Goal: Task Accomplishment & Management: Use online tool/utility

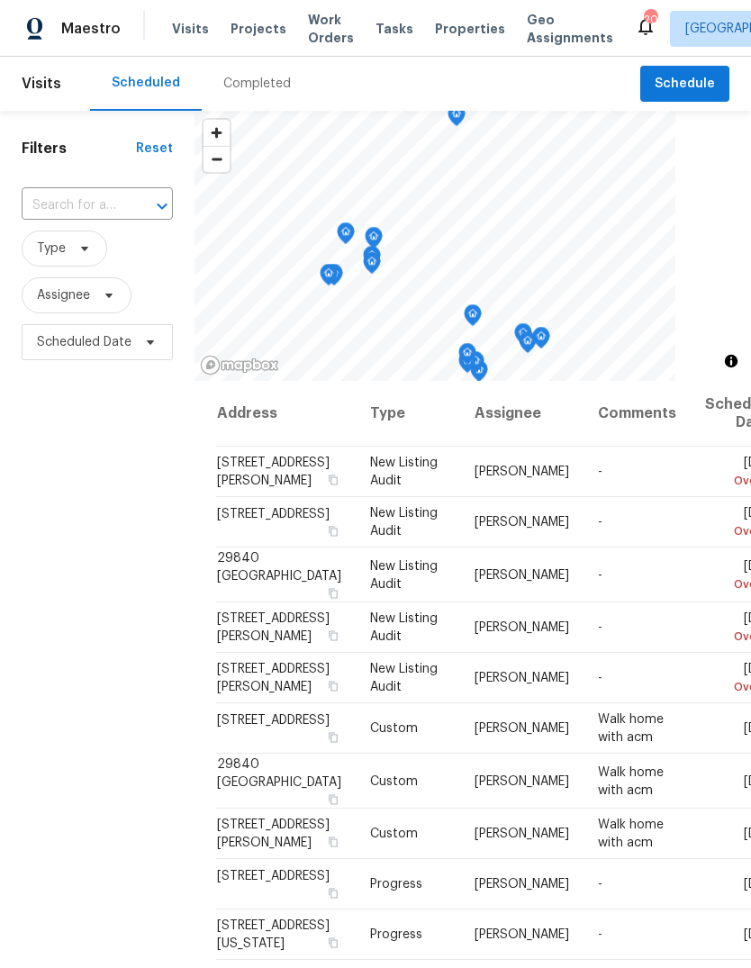
scroll to position [834, 0]
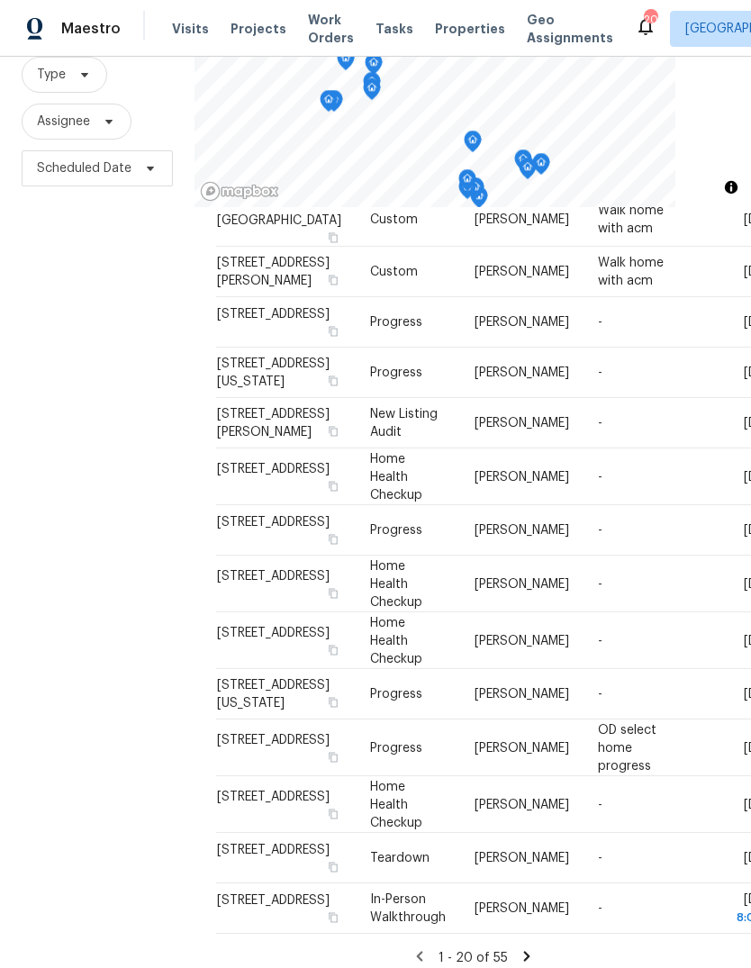
click at [185, 26] on span "Visits" at bounding box center [190, 29] width 37 height 18
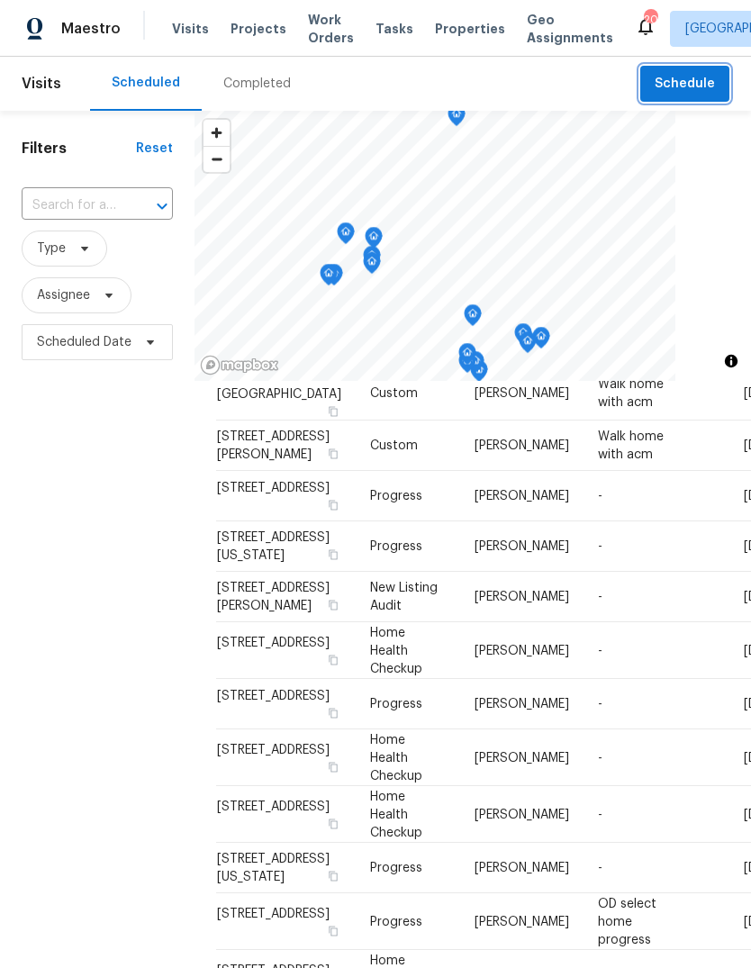
click at [714, 84] on span "Schedule" at bounding box center [685, 84] width 60 height 23
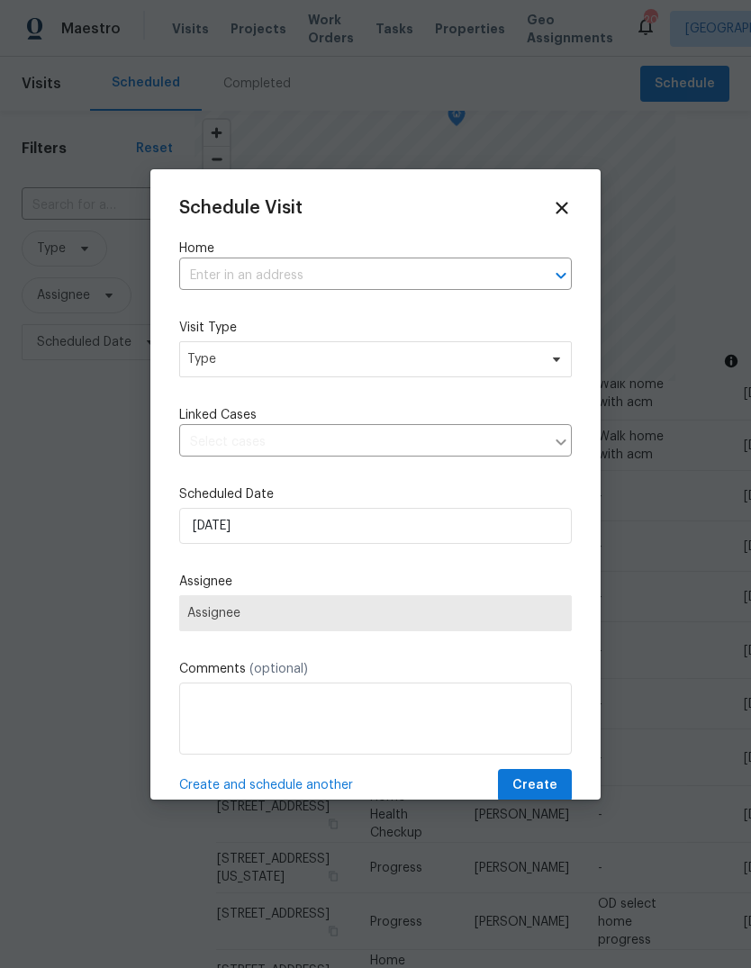
click at [250, 281] on input "text" at bounding box center [350, 276] width 342 height 28
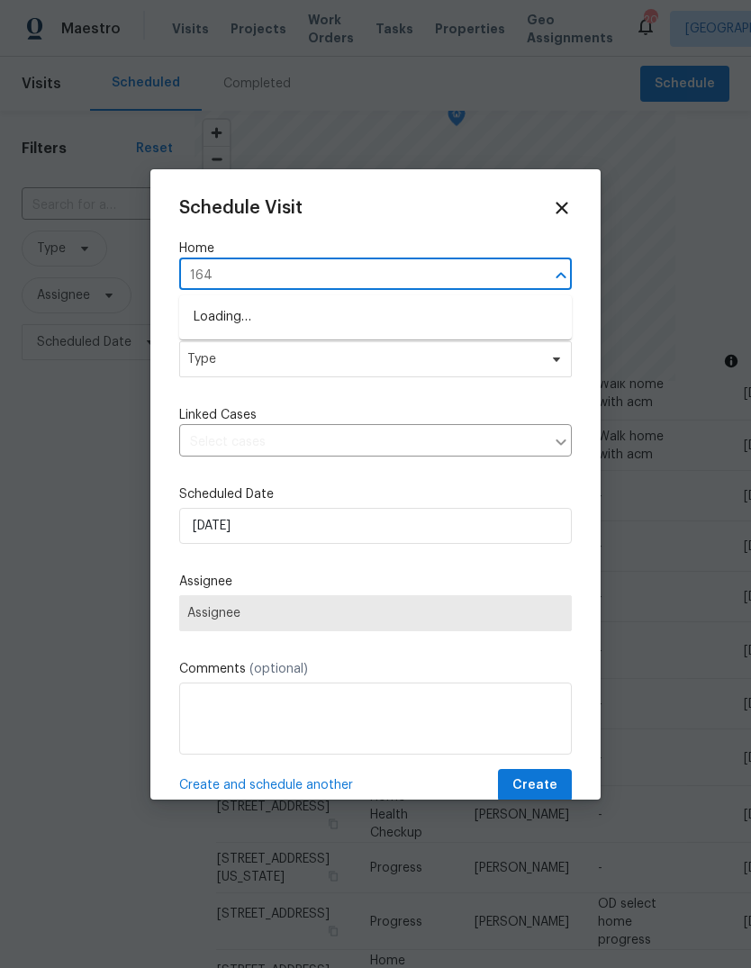
type input "1642"
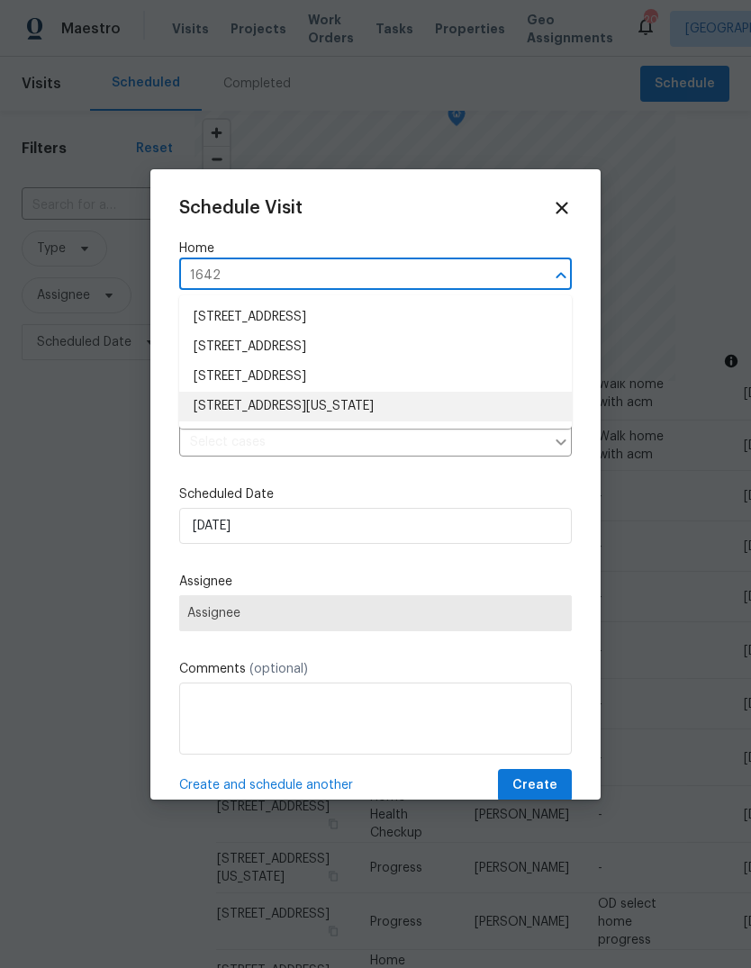
click at [350, 412] on li "[STREET_ADDRESS][US_STATE]" at bounding box center [375, 407] width 393 height 30
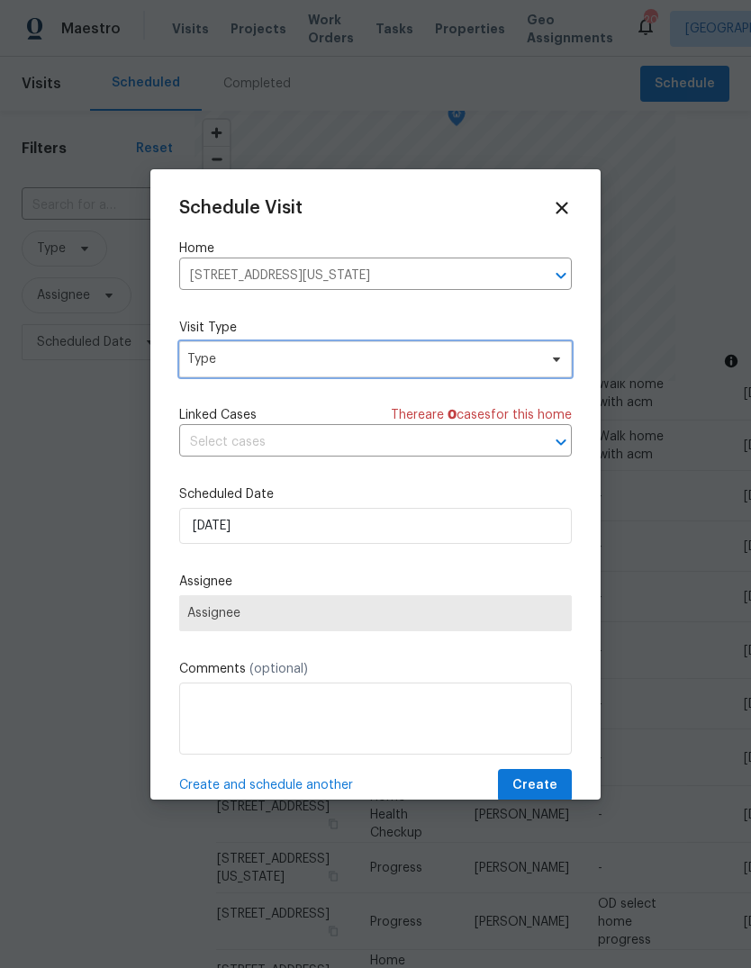
click at [330, 367] on span "Type" at bounding box center [362, 359] width 350 height 18
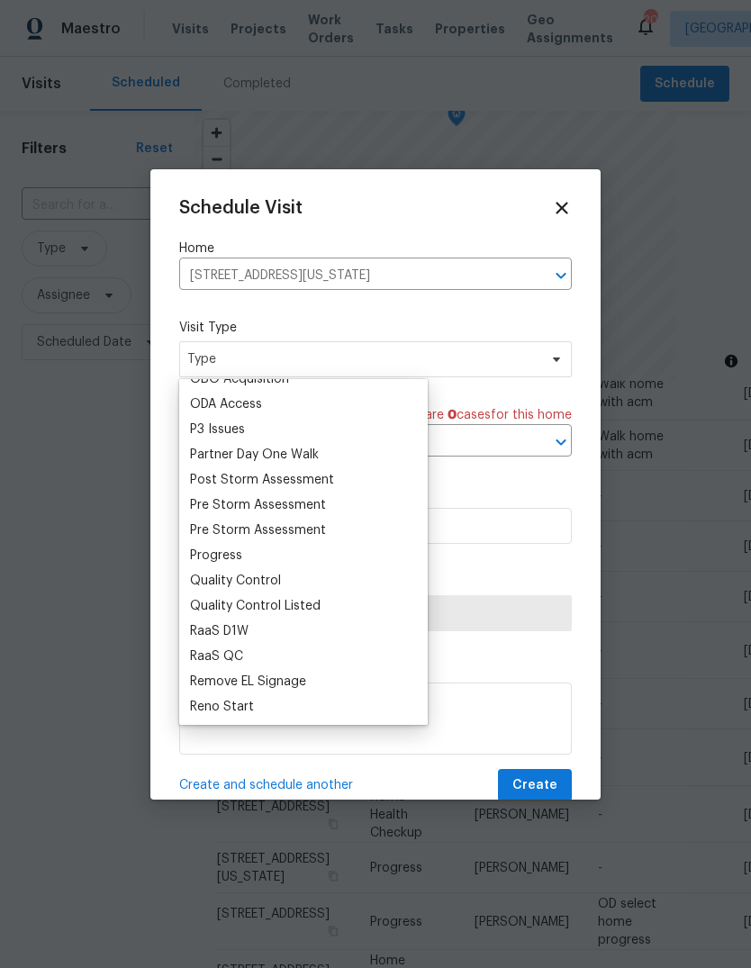
scroll to position [1066, 0]
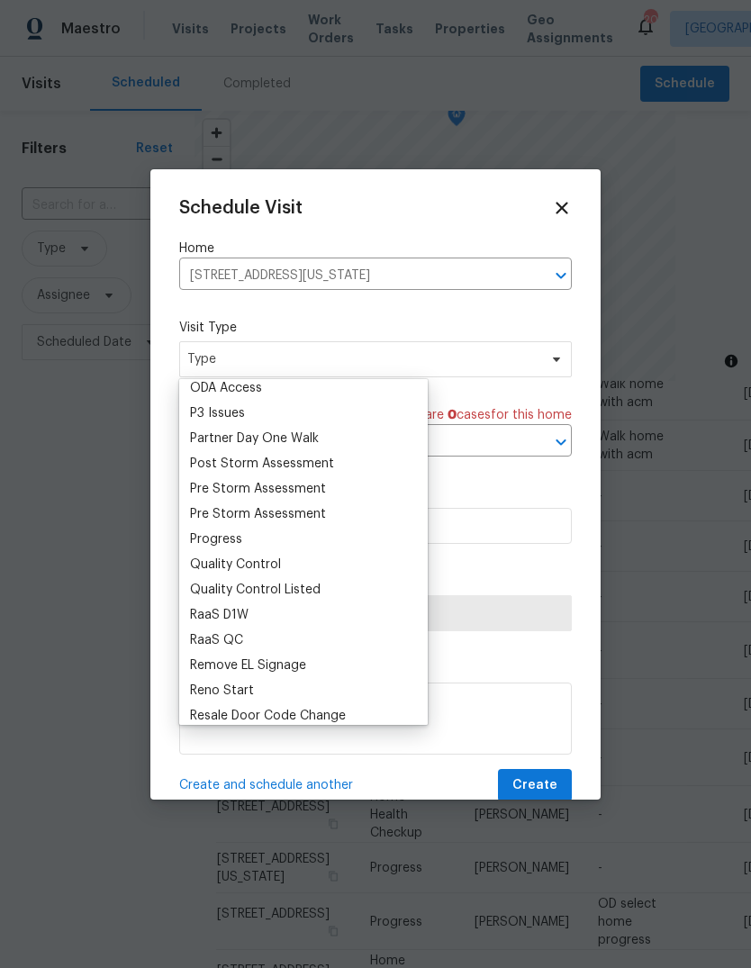
click at [232, 539] on div "Progress" at bounding box center [216, 539] width 52 height 18
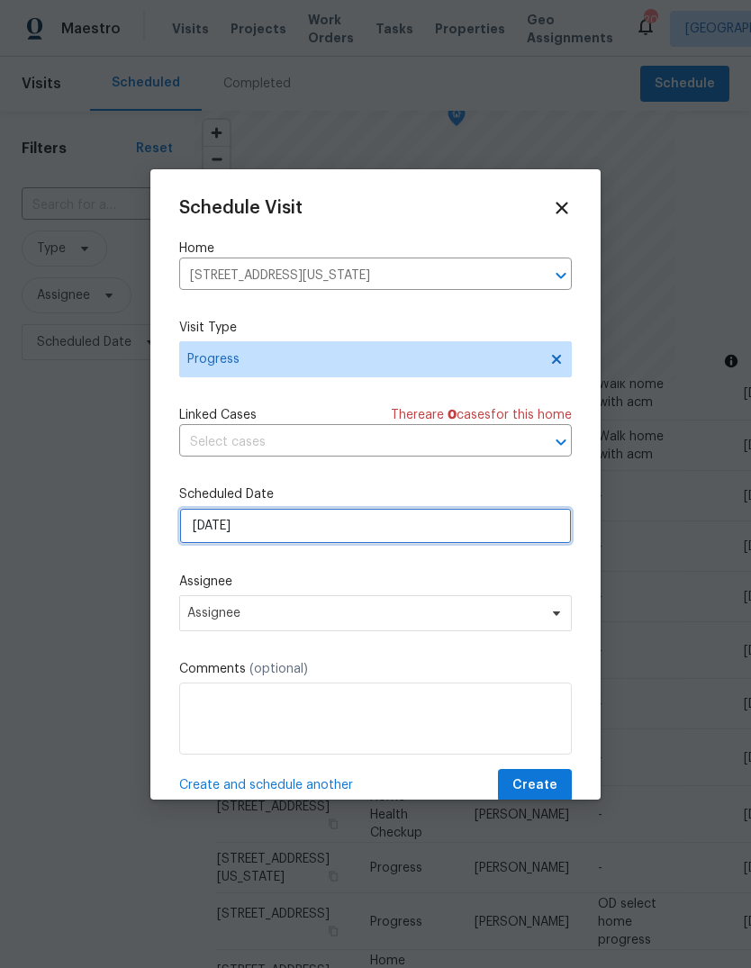
click at [315, 538] on input "[DATE]" at bounding box center [375, 526] width 393 height 36
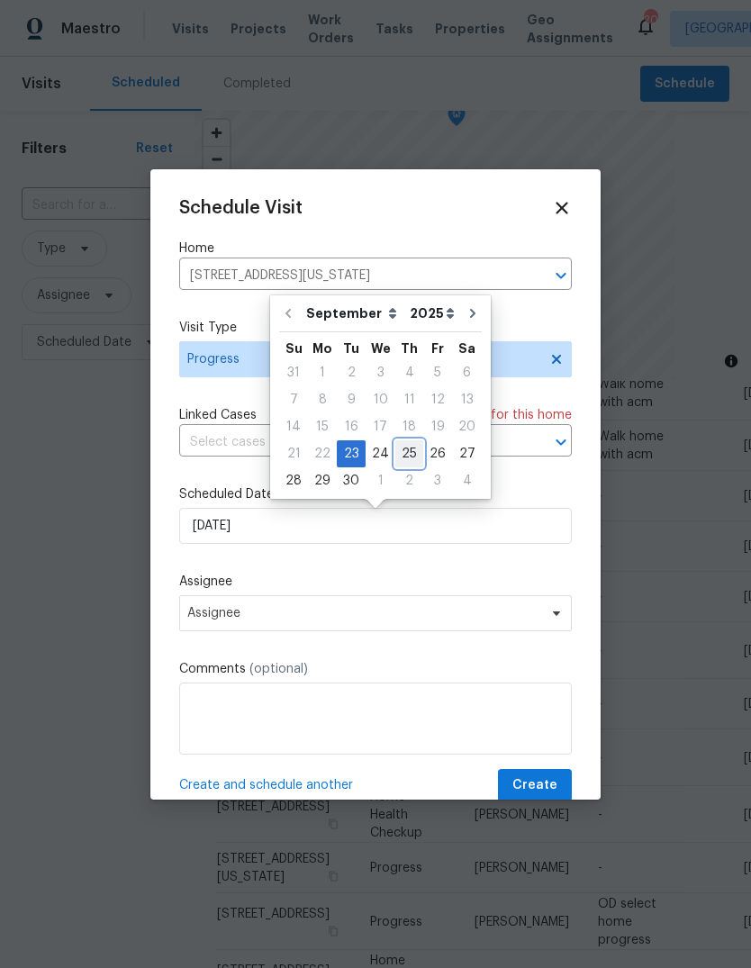
click at [408, 454] on div "25" at bounding box center [409, 453] width 28 height 25
type input "[DATE]"
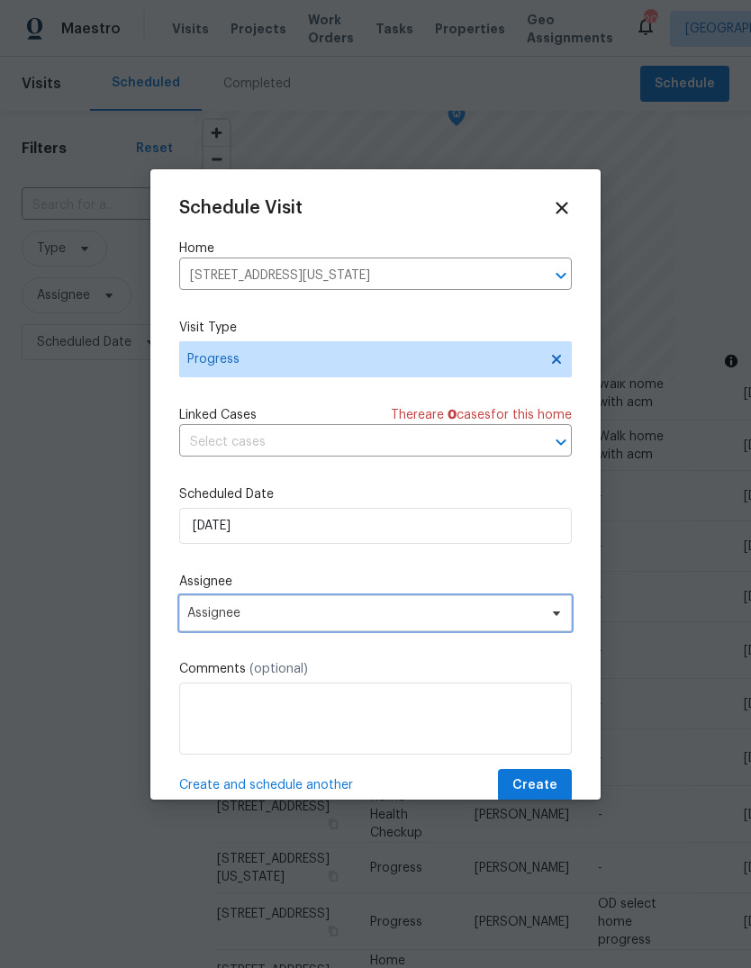
click at [301, 620] on span "Assignee" at bounding box center [363, 613] width 353 height 14
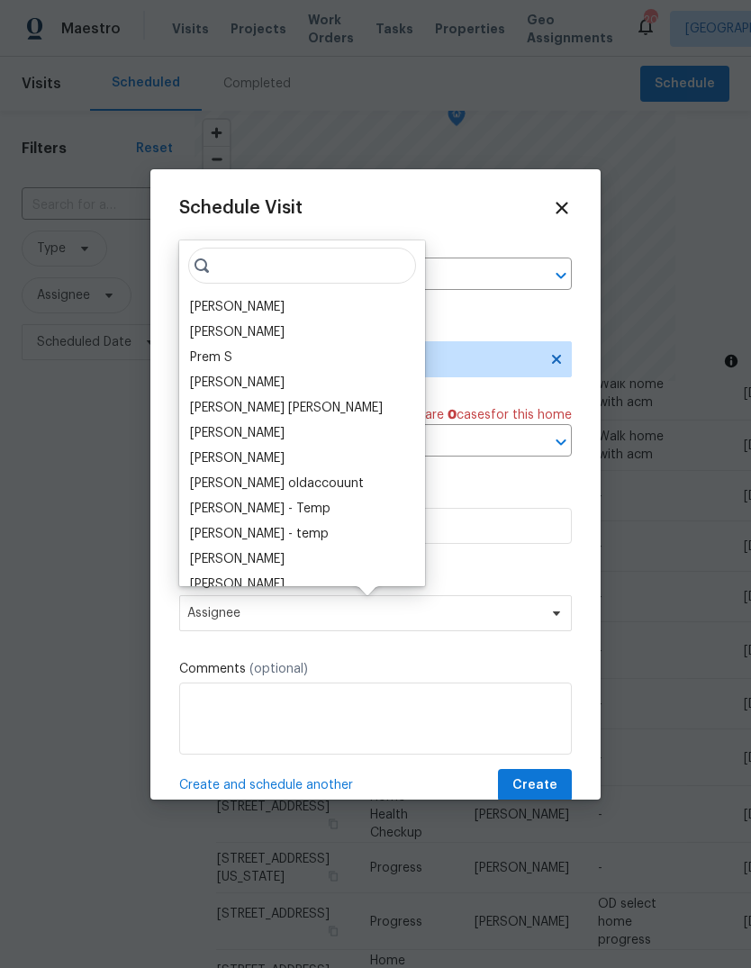
click at [239, 300] on div "[PERSON_NAME]" at bounding box center [237, 307] width 95 height 18
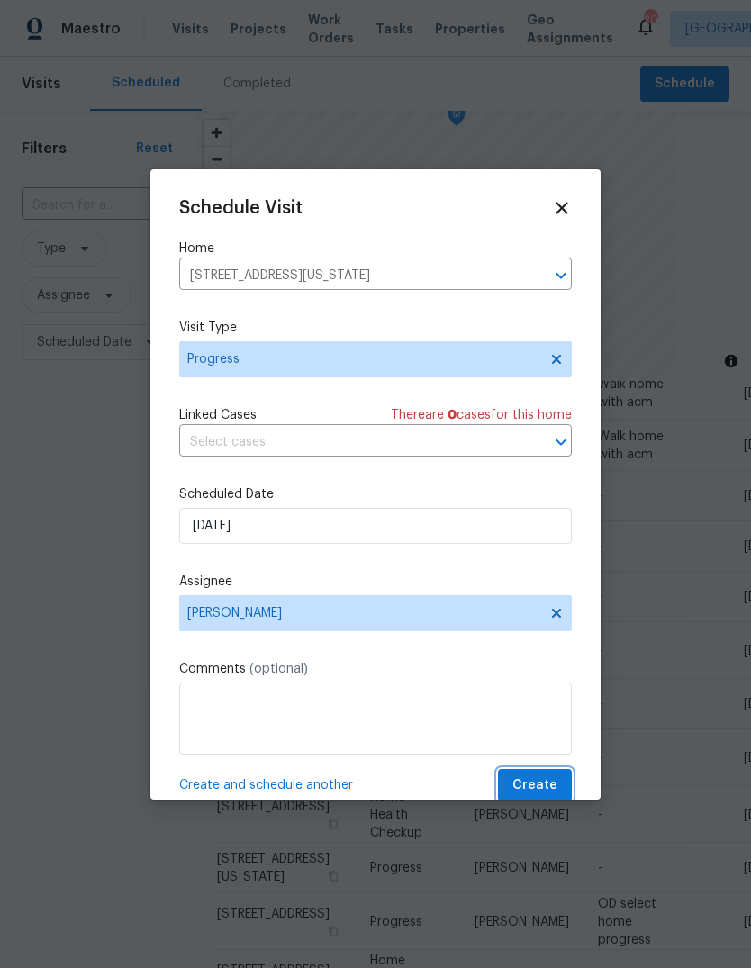
click at [547, 791] on span "Create" at bounding box center [534, 785] width 45 height 23
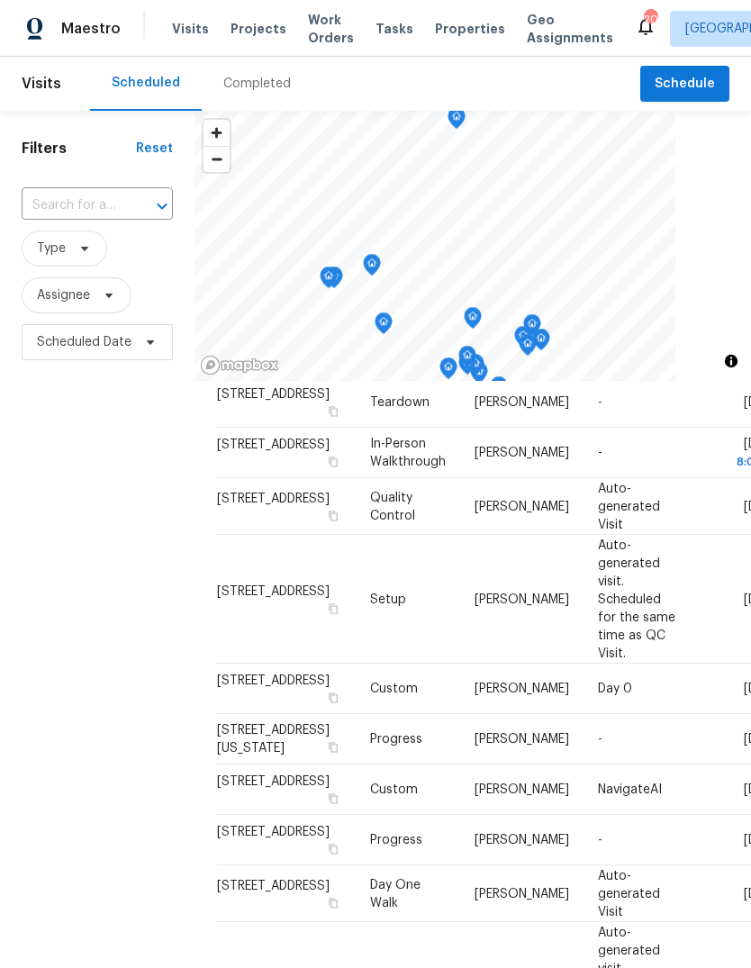
click at [456, 33] on span "Properties" at bounding box center [470, 29] width 70 height 18
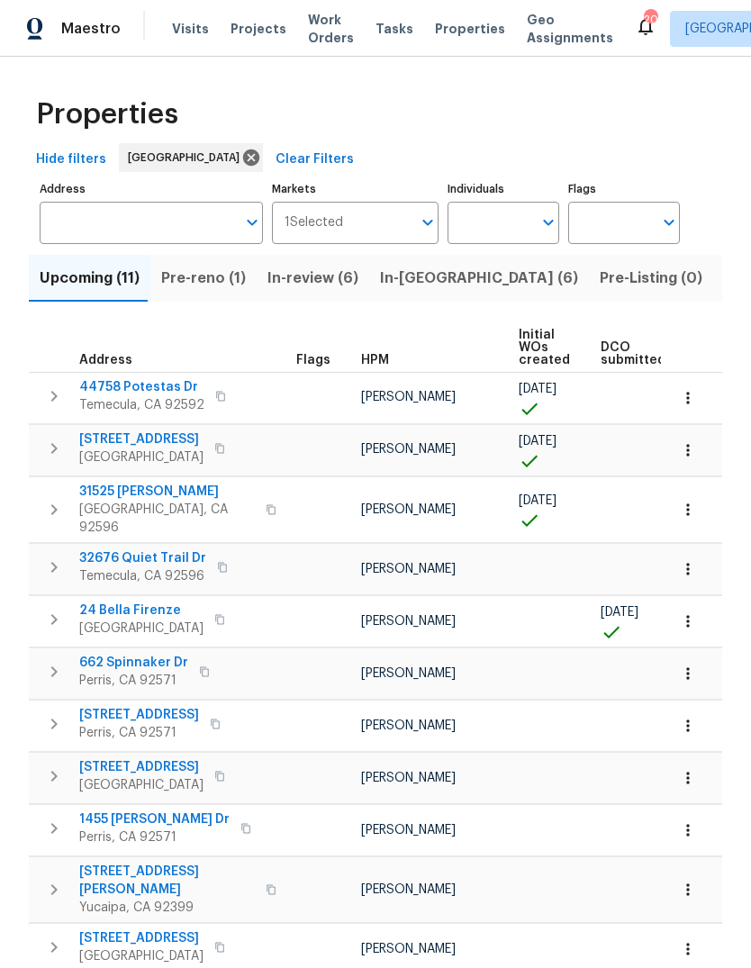
click at [504, 222] on input "Individuals" at bounding box center [490, 223] width 85 height 42
type input "[PERSON_NAME]"
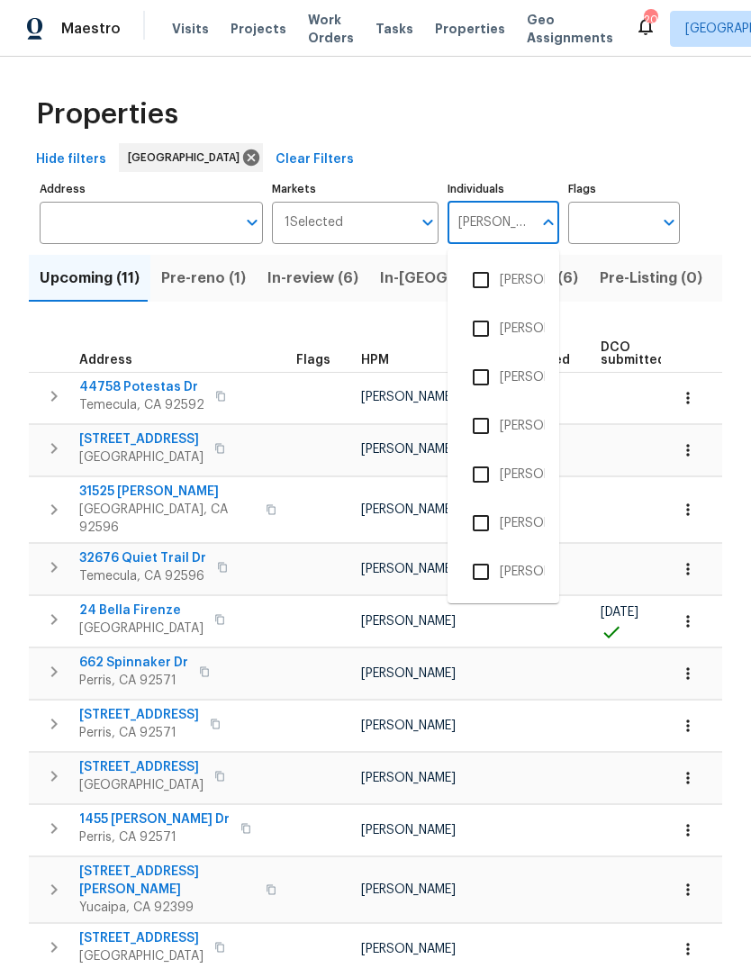
click at [525, 382] on li "[PERSON_NAME]" at bounding box center [503, 377] width 83 height 38
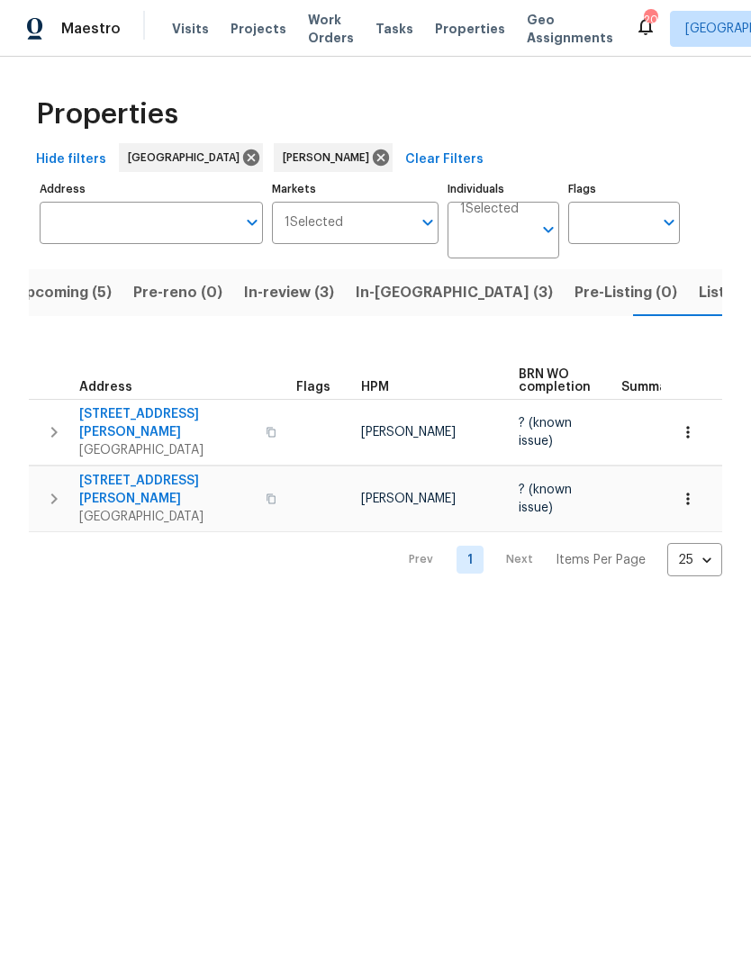
click at [693, 490] on icon "button" at bounding box center [688, 499] width 18 height 18
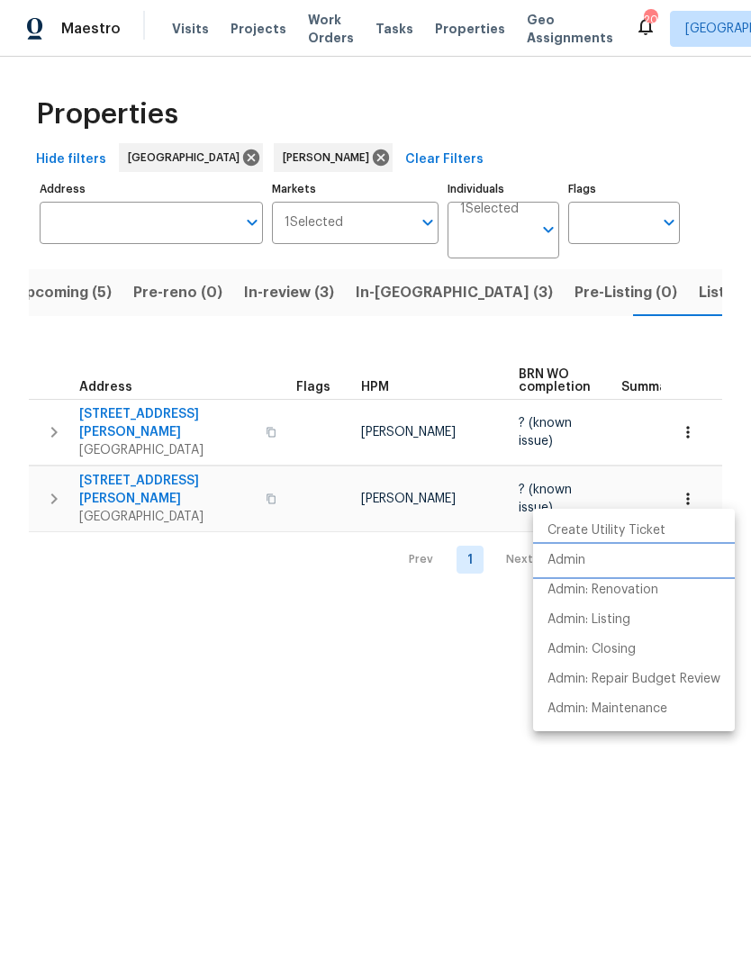
click at [575, 562] on p "Admin" at bounding box center [567, 560] width 38 height 19
click at [530, 815] on div at bounding box center [375, 484] width 751 height 968
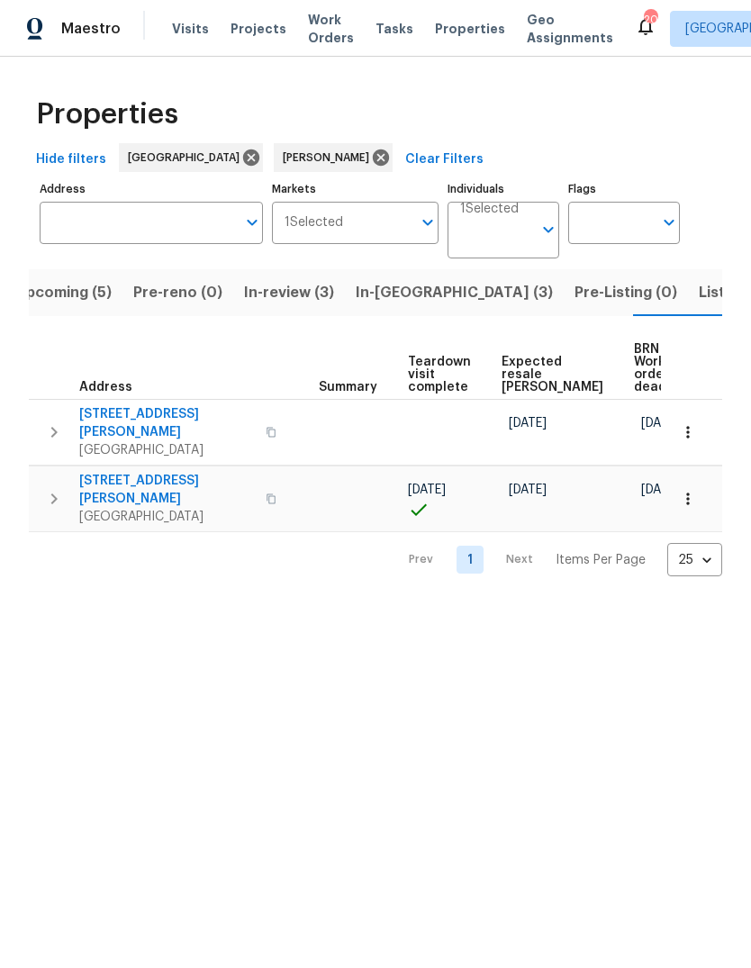
scroll to position [0, 302]
